Goal: Check status: Check status

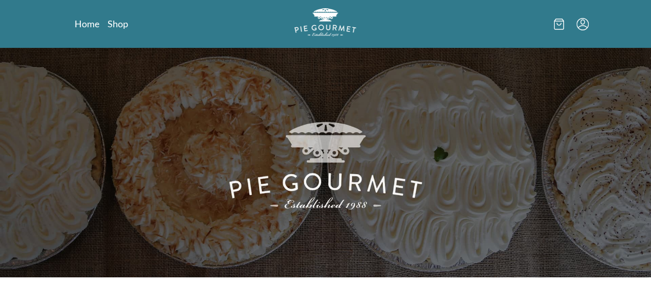
click at [585, 20] on icon "Menu" at bounding box center [583, 21] width 4 height 5
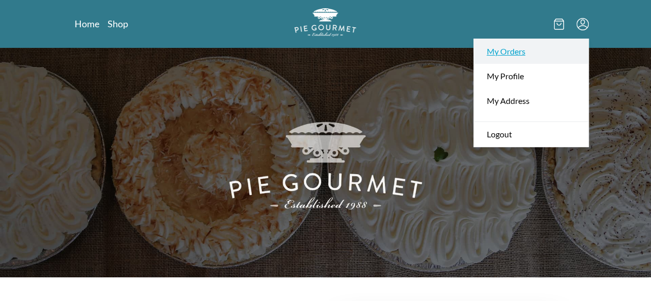
click at [555, 49] on link "My Orders" at bounding box center [531, 51] width 114 height 25
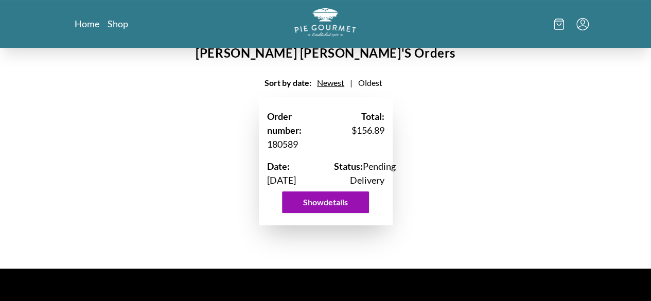
scroll to position [51, 0]
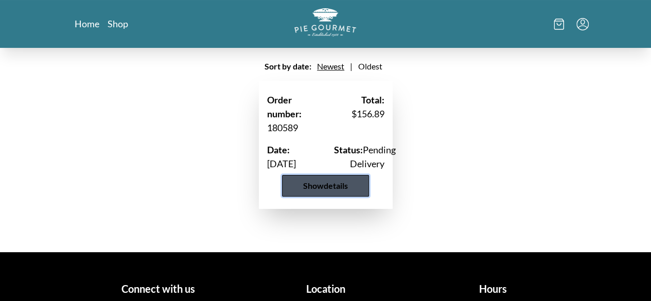
click at [324, 197] on button "Show details" at bounding box center [325, 186] width 87 height 22
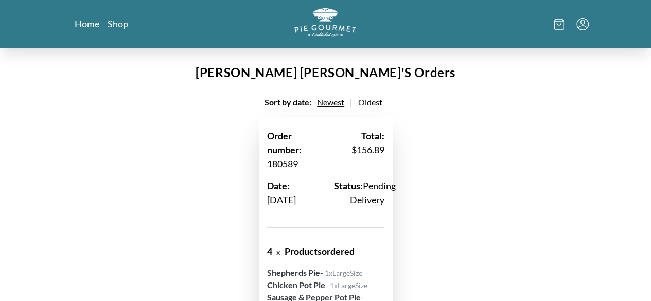
scroll to position [0, 0]
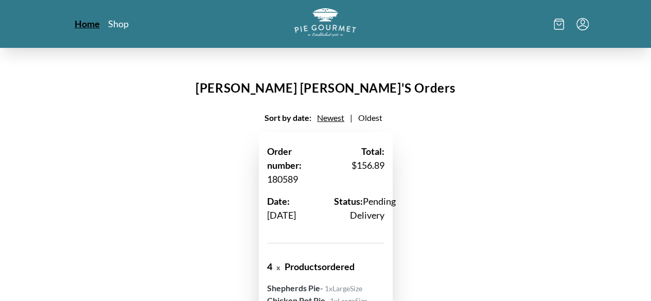
click at [75, 23] on link "Home" at bounding box center [87, 24] width 25 height 12
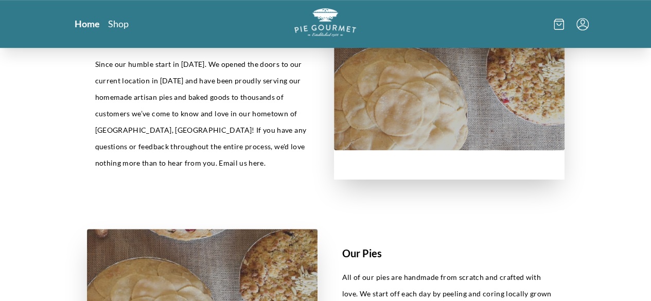
scroll to position [309, 0]
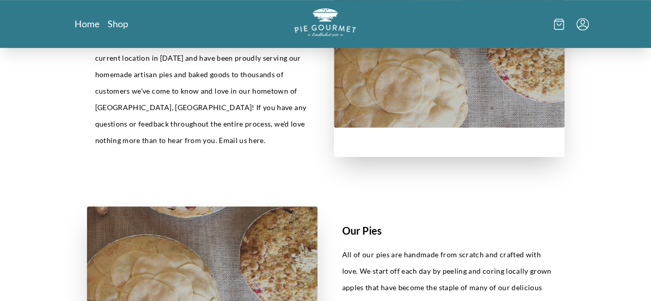
click at [564, 26] on icon at bounding box center [559, 24] width 10 height 11
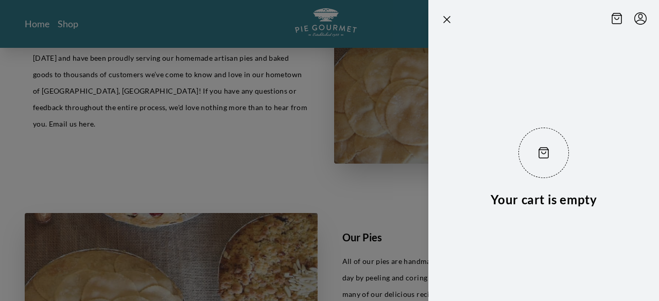
click at [196, 180] on div at bounding box center [329, 150] width 659 height 301
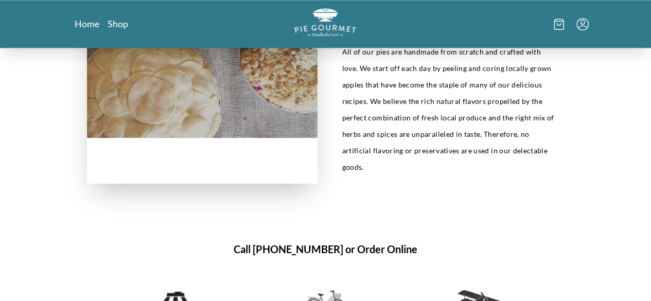
scroll to position [515, 0]
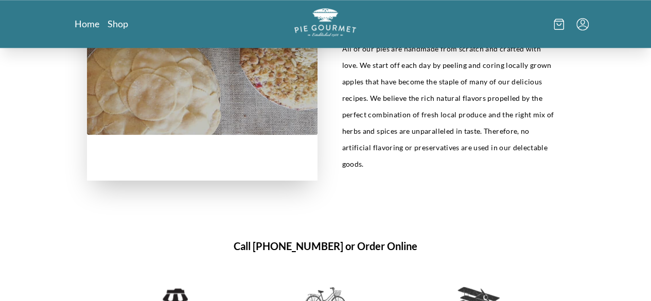
click at [564, 26] on icon at bounding box center [559, 24] width 10 height 11
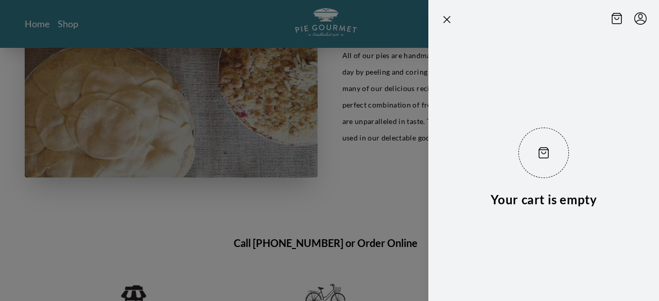
drag, startPoint x: 382, startPoint y: 193, endPoint x: 405, endPoint y: 161, distance: 39.1
click at [382, 192] on div at bounding box center [329, 150] width 659 height 301
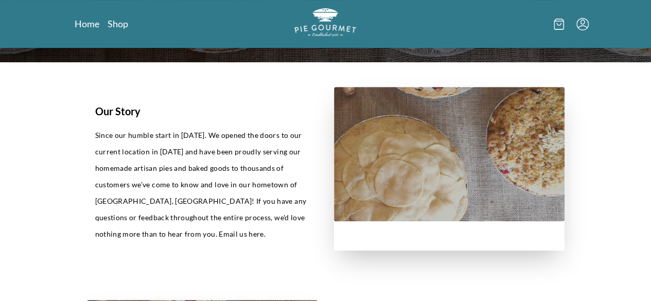
scroll to position [206, 0]
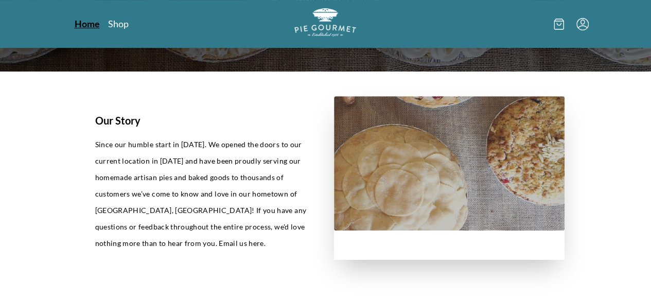
click at [75, 24] on link "Home" at bounding box center [87, 24] width 25 height 12
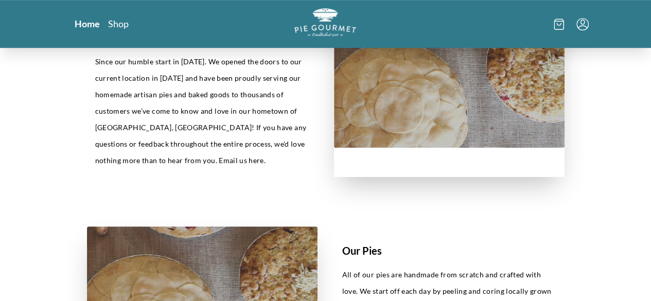
scroll to position [309, 0]
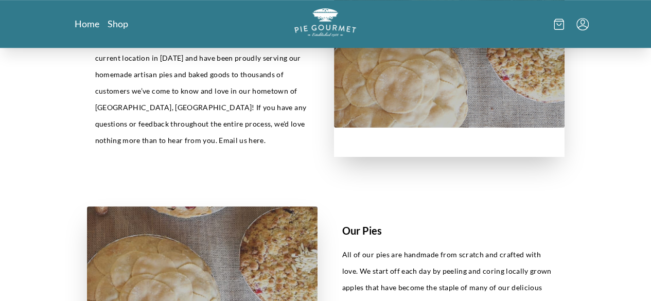
click at [589, 25] on icon "Menu" at bounding box center [583, 24] width 12 height 12
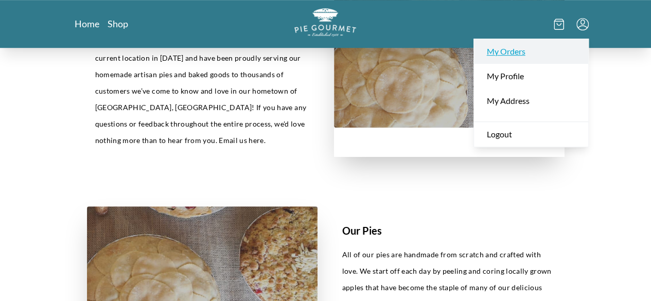
click at [580, 51] on link "My Orders" at bounding box center [531, 51] width 114 height 25
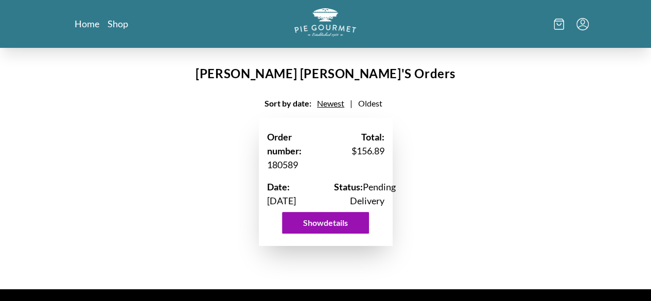
scroll to position [51, 0]
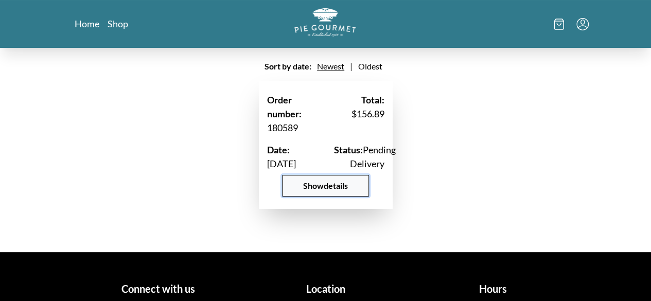
click at [322, 196] on button "Show details" at bounding box center [325, 186] width 87 height 22
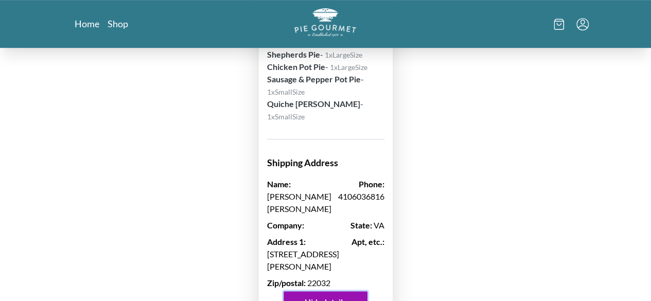
scroll to position [257, 0]
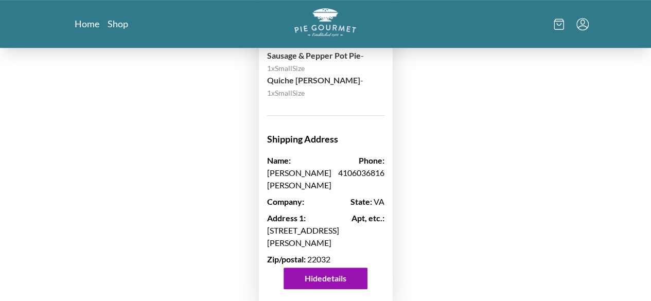
click at [589, 25] on icon "Menu" at bounding box center [583, 24] width 12 height 12
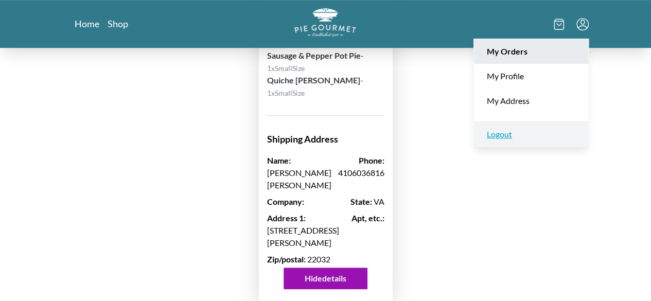
click at [560, 136] on link "Logout" at bounding box center [531, 133] width 114 height 25
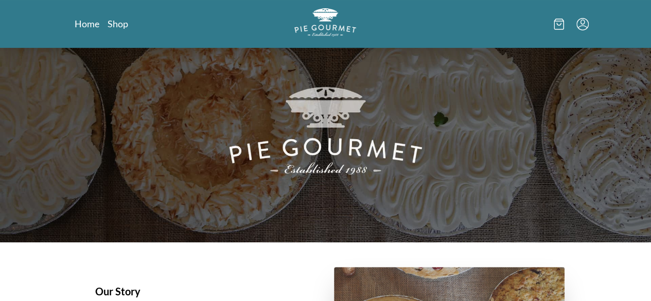
scroll to position [51, 0]
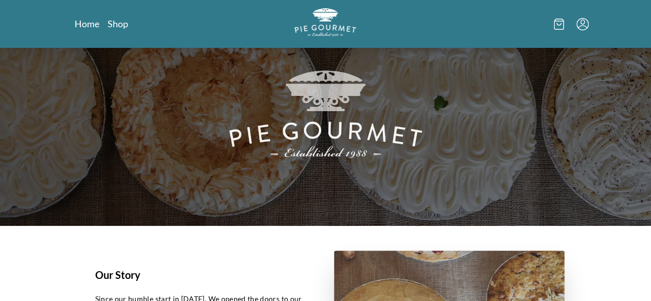
click at [589, 26] on icon "Menu" at bounding box center [583, 24] width 12 height 12
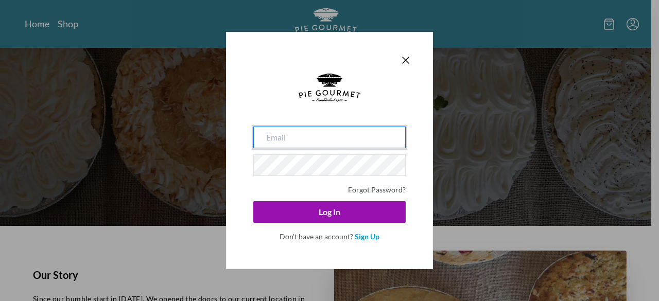
type input "[PERSON_NAME][EMAIL_ADDRESS][PERSON_NAME][DOMAIN_NAME]"
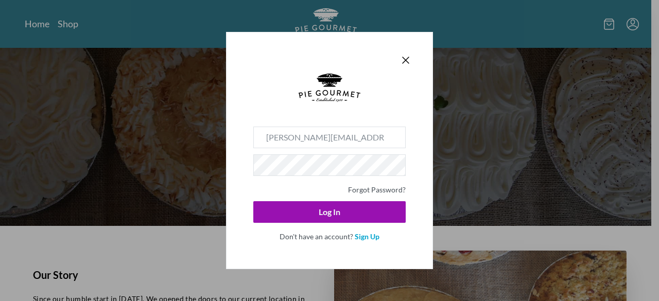
click at [398, 61] on div at bounding box center [329, 60] width 165 height 14
click at [402, 60] on icon "Close panel" at bounding box center [406, 60] width 12 height 12
